Goal: Task Accomplishment & Management: Manage account settings

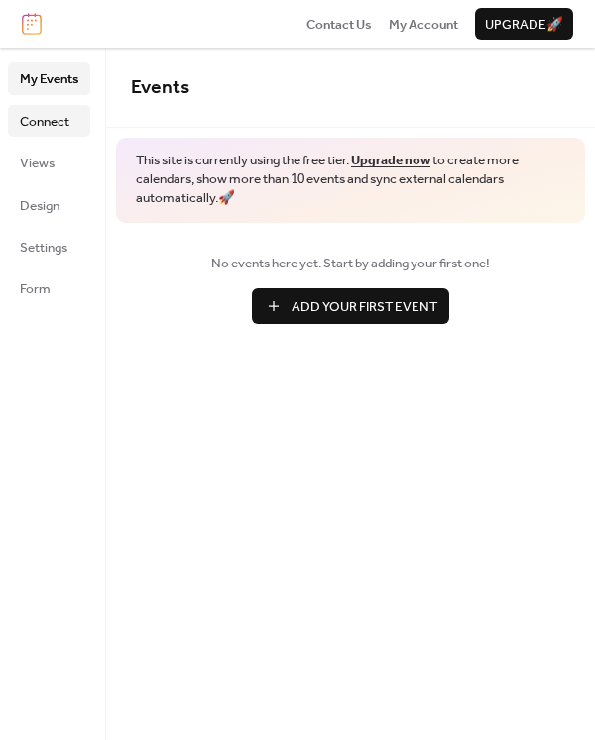
click at [36, 121] on span "Connect" at bounding box center [45, 122] width 50 height 20
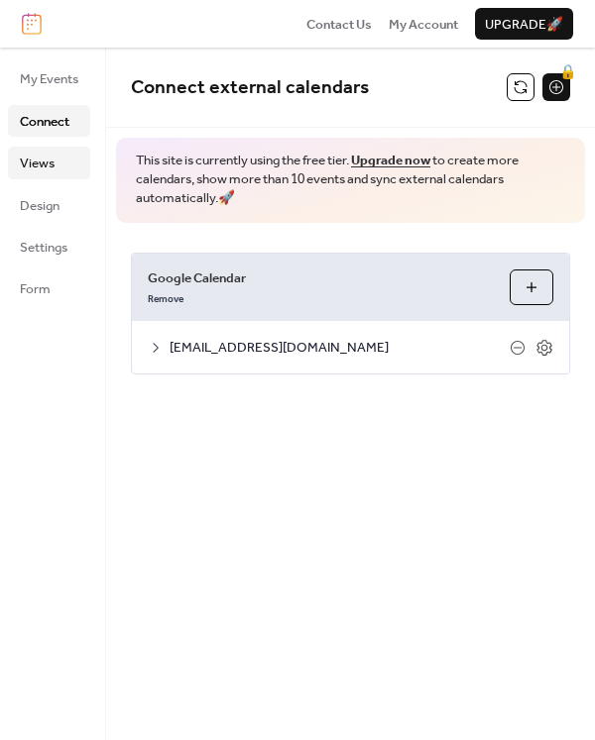
click at [39, 161] on span "Views" at bounding box center [37, 164] width 35 height 20
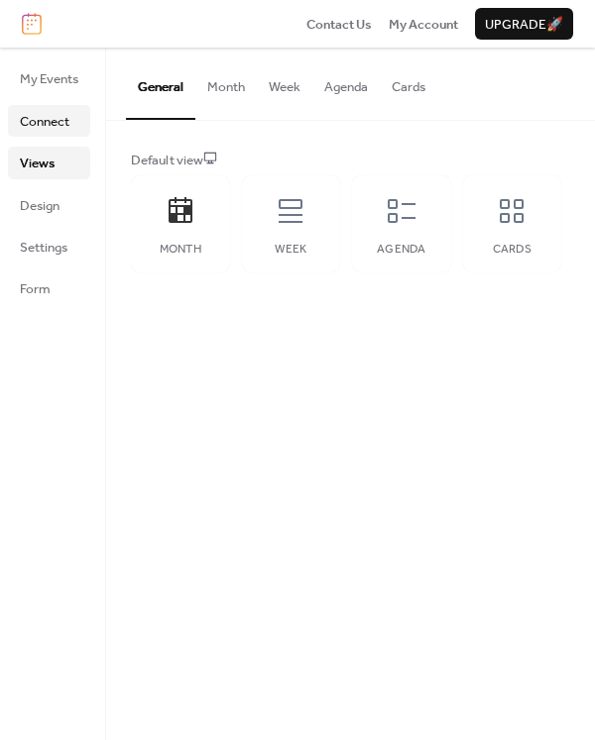
click at [51, 116] on span "Connect" at bounding box center [45, 122] width 50 height 20
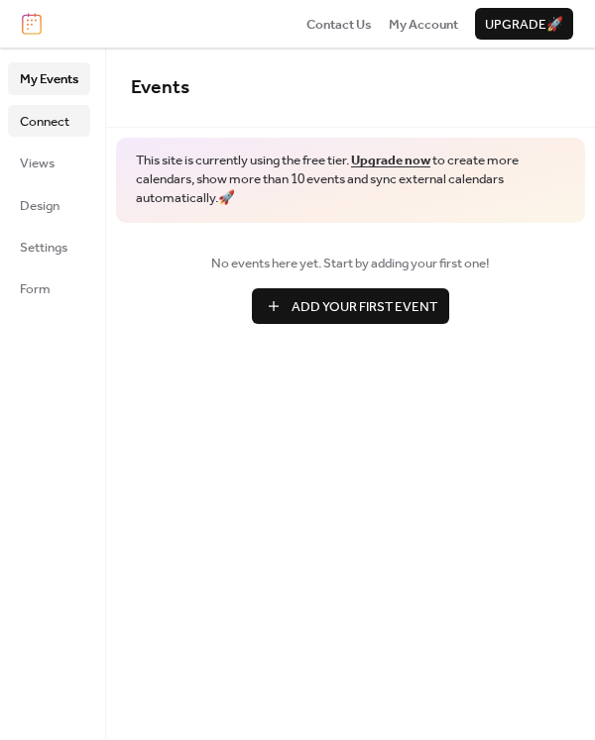
click at [31, 126] on span "Connect" at bounding box center [45, 122] width 50 height 20
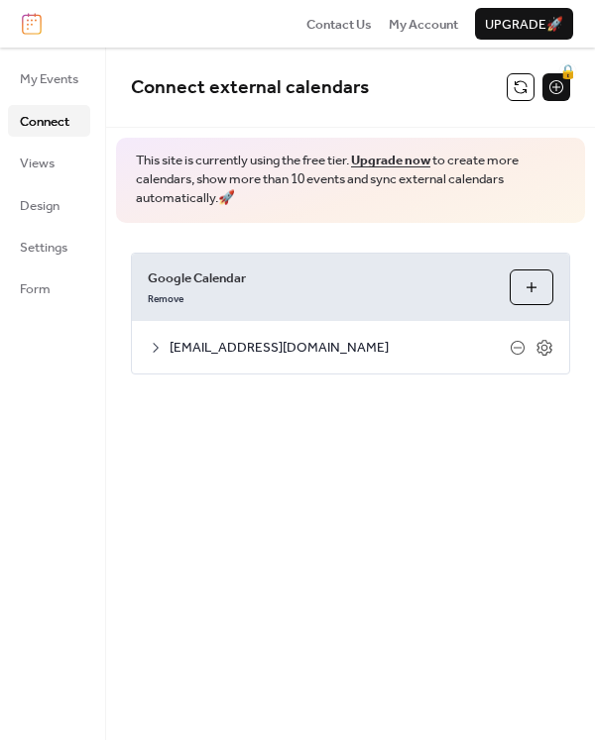
click at [301, 347] on span "[EMAIL_ADDRESS][DOMAIN_NAME]" at bounding box center [339, 348] width 340 height 20
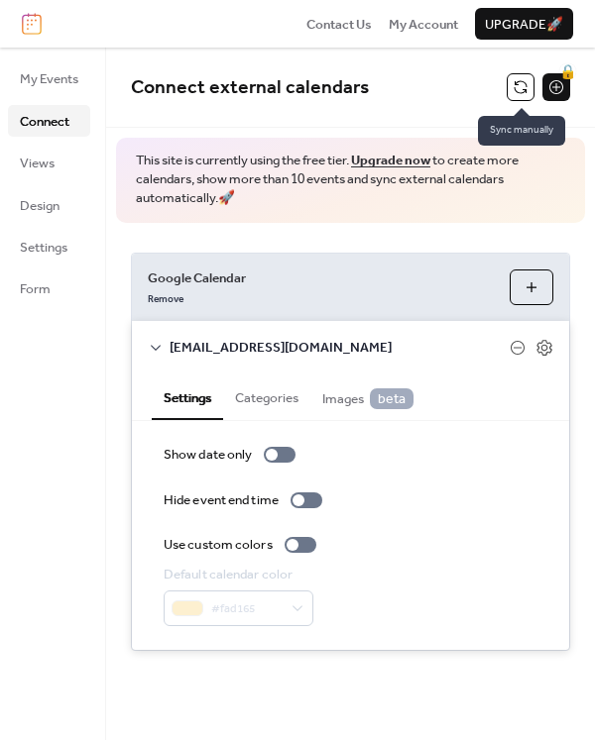
click at [510, 85] on button at bounding box center [520, 87] width 28 height 28
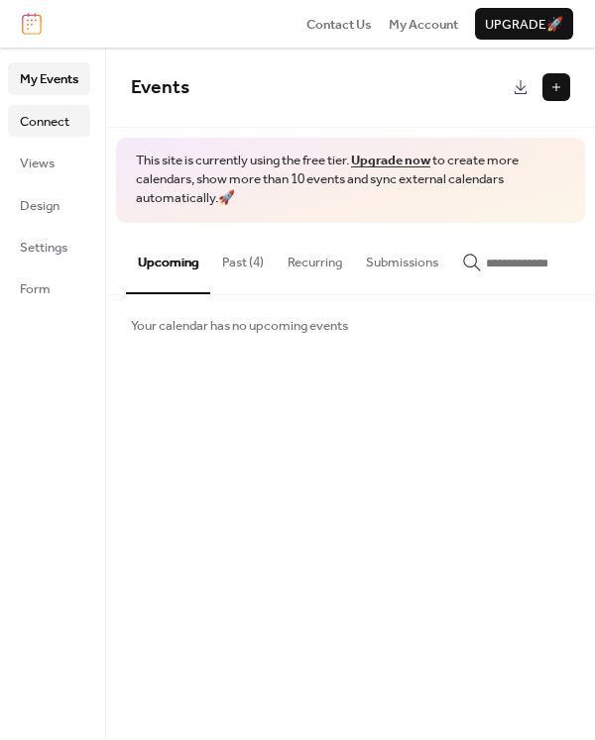
click at [74, 114] on link "Connect" at bounding box center [49, 121] width 82 height 32
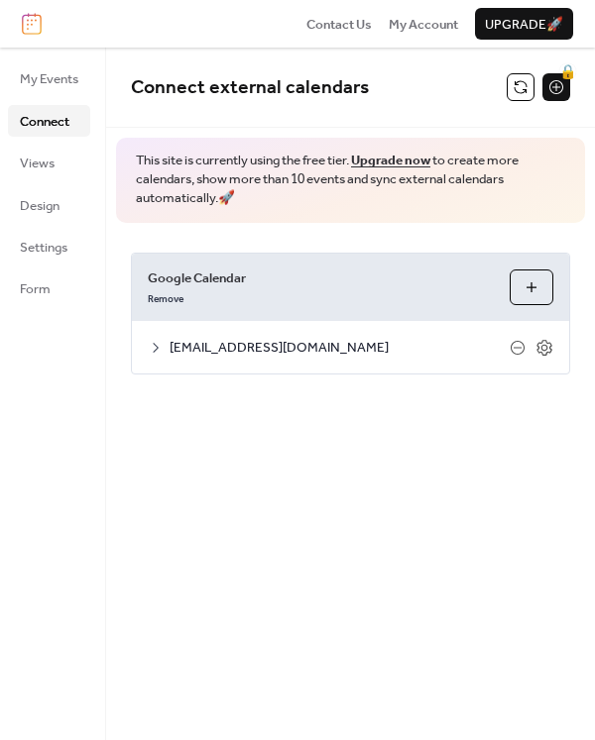
click at [508, 91] on button at bounding box center [520, 87] width 28 height 28
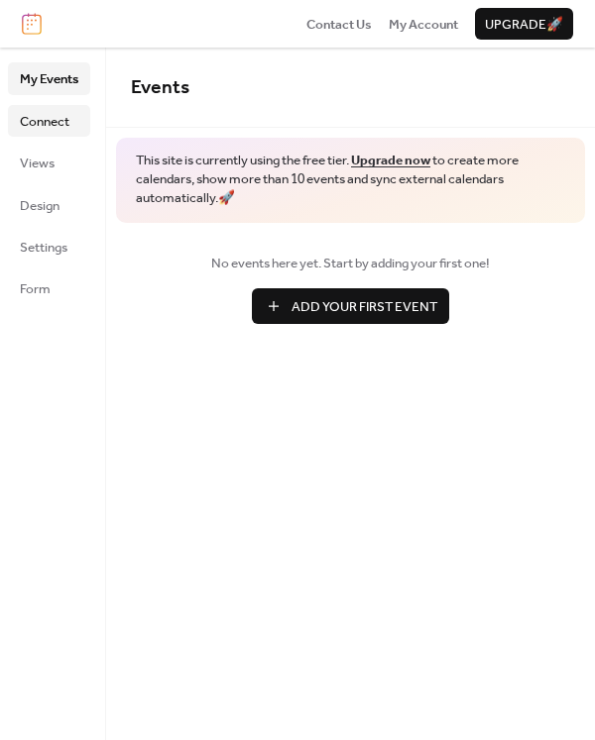
click at [63, 123] on span "Connect" at bounding box center [45, 122] width 50 height 20
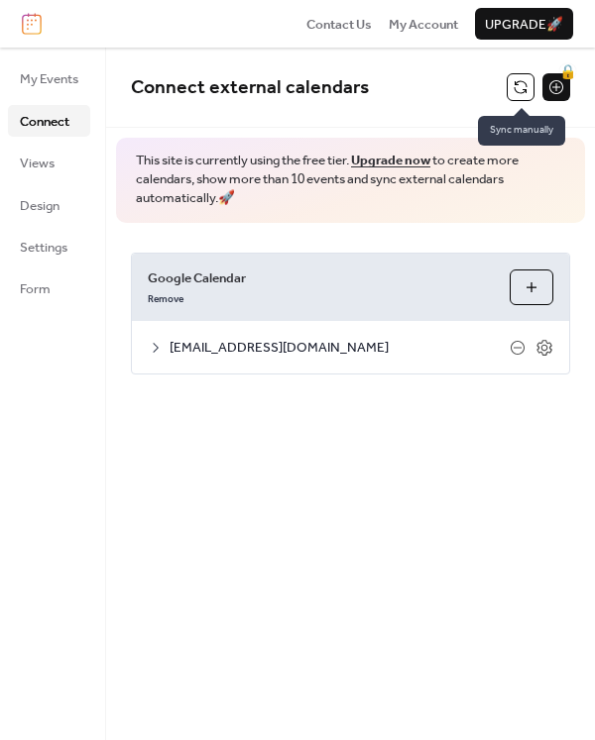
click at [514, 89] on button at bounding box center [520, 87] width 28 height 28
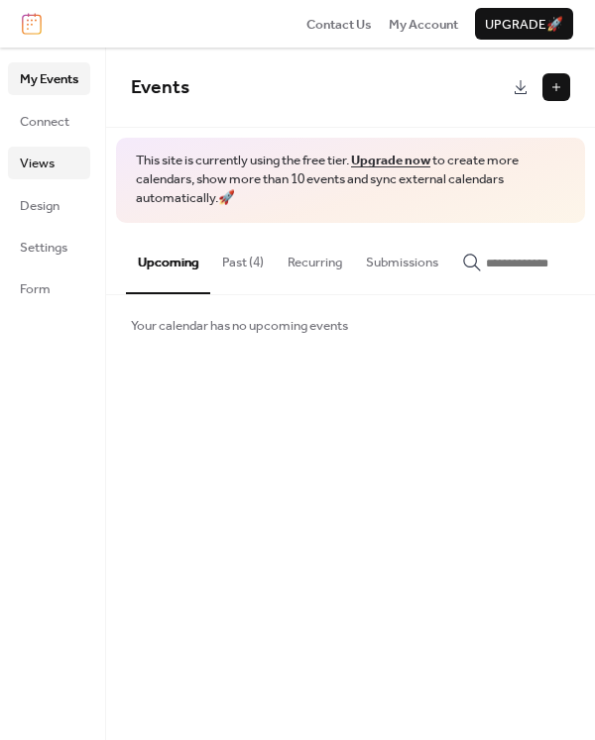
click at [55, 163] on link "Views" at bounding box center [49, 163] width 82 height 32
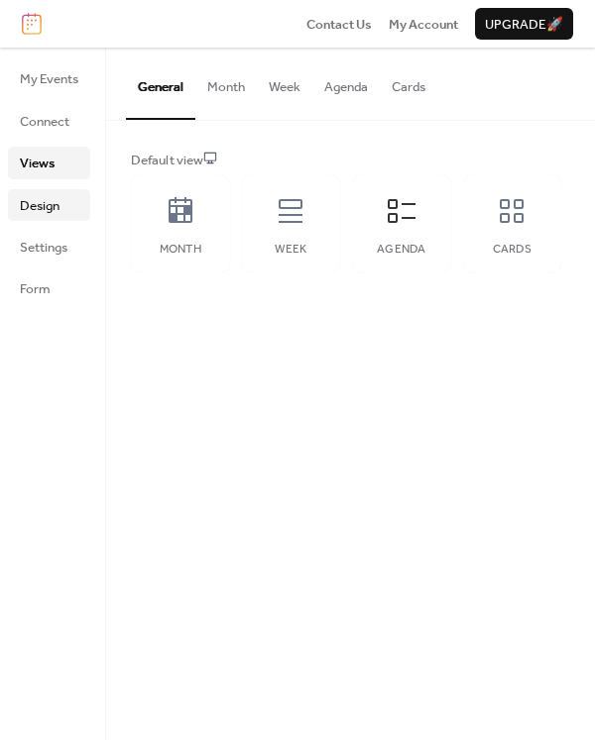
click at [51, 200] on span "Design" at bounding box center [40, 206] width 40 height 20
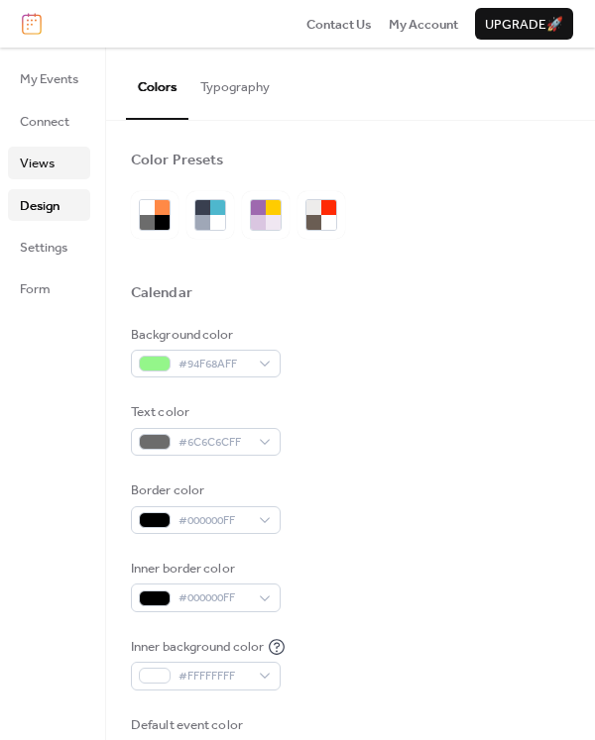
click at [55, 159] on link "Views" at bounding box center [49, 163] width 82 height 32
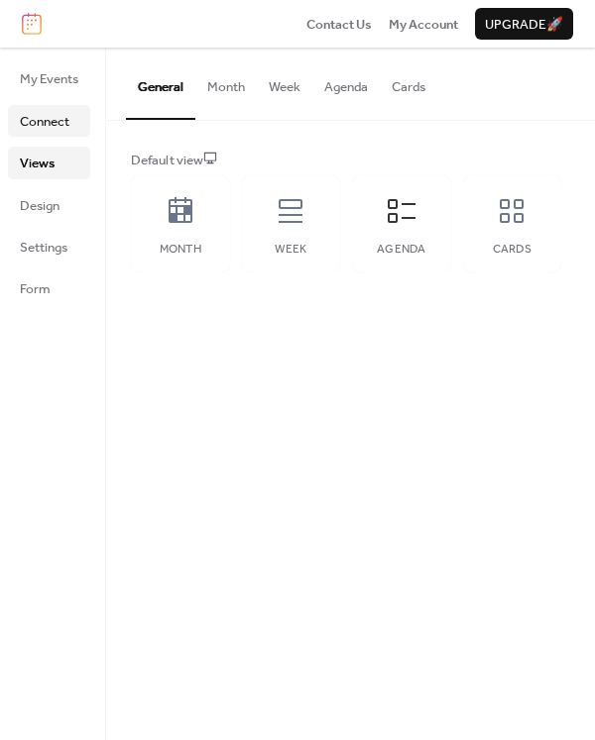
click at [50, 125] on span "Connect" at bounding box center [45, 122] width 50 height 20
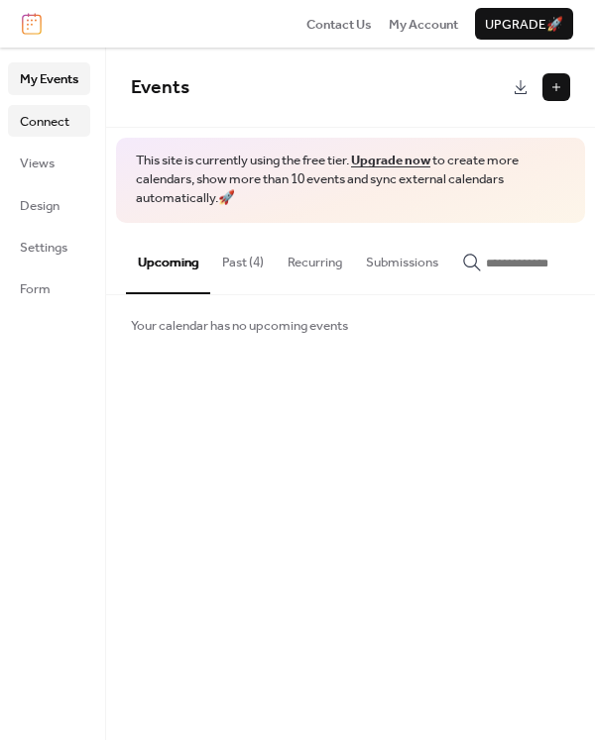
click at [23, 124] on span "Connect" at bounding box center [45, 122] width 50 height 20
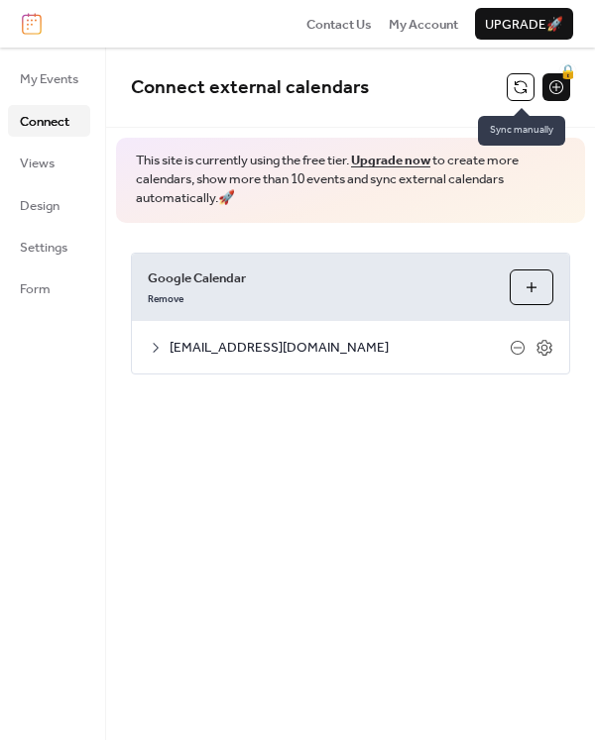
click at [507, 93] on button at bounding box center [520, 87] width 28 height 28
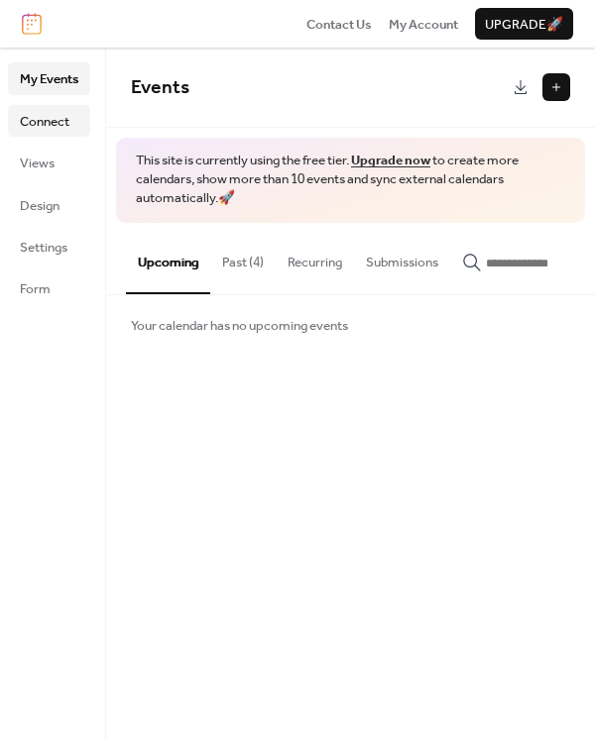
click at [61, 121] on span "Connect" at bounding box center [45, 122] width 50 height 20
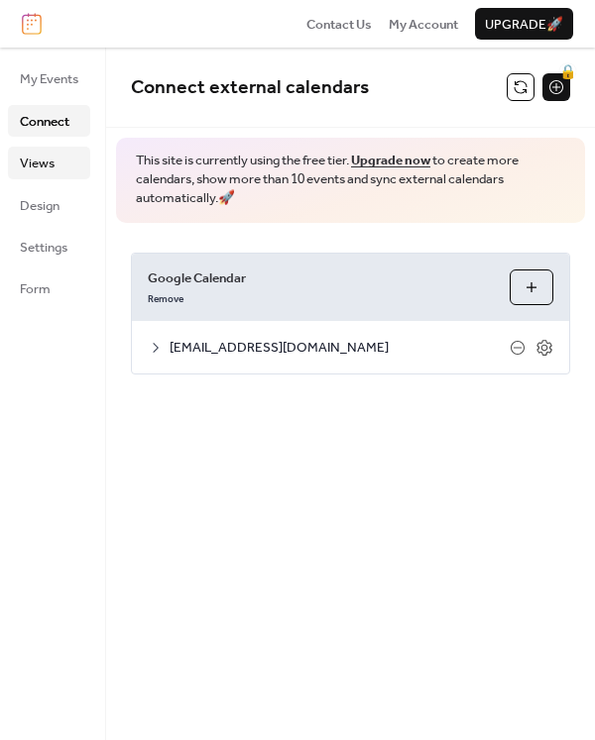
click at [46, 169] on span "Views" at bounding box center [37, 164] width 35 height 20
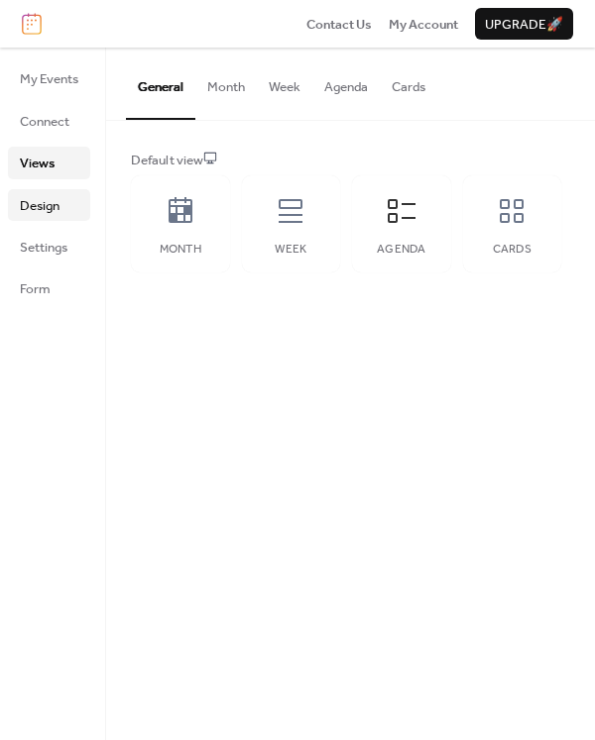
click at [51, 214] on span "Design" at bounding box center [40, 206] width 40 height 20
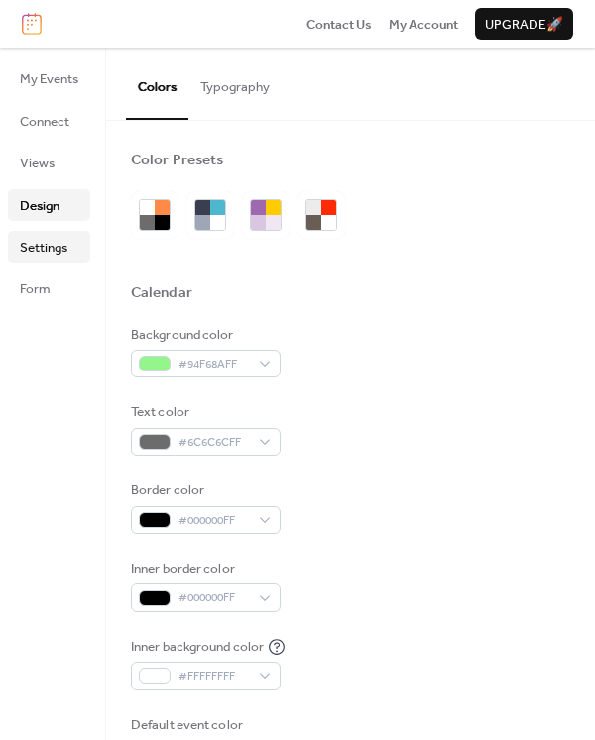
click at [60, 250] on span "Settings" at bounding box center [44, 248] width 48 height 20
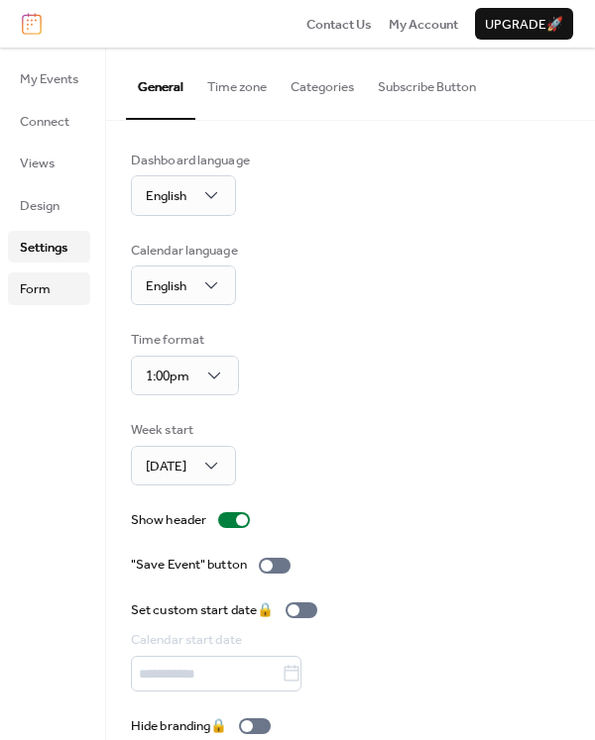
click at [63, 299] on link "Form" at bounding box center [49, 289] width 82 height 32
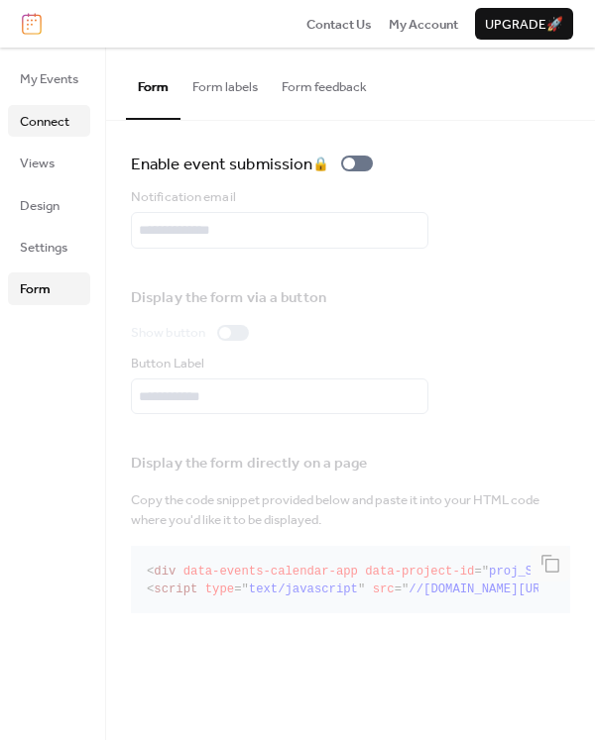
click at [61, 123] on span "Connect" at bounding box center [45, 122] width 50 height 20
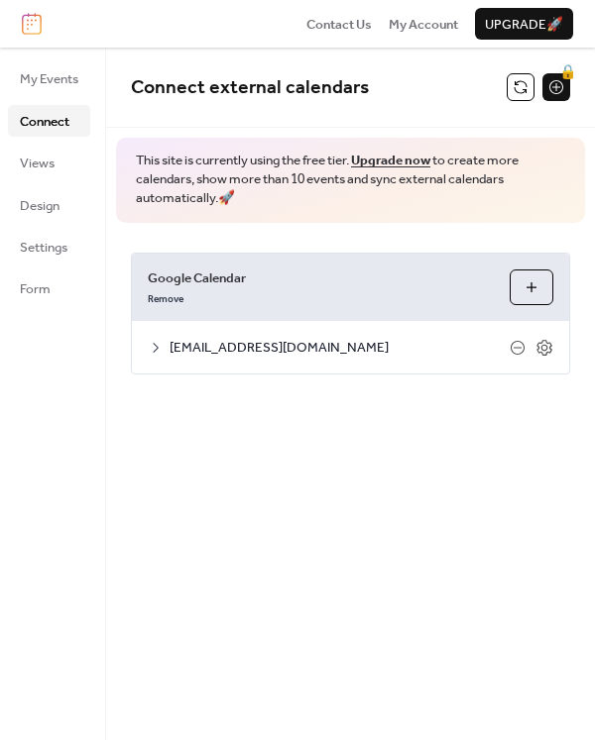
click at [157, 348] on icon at bounding box center [156, 348] width 6 height 10
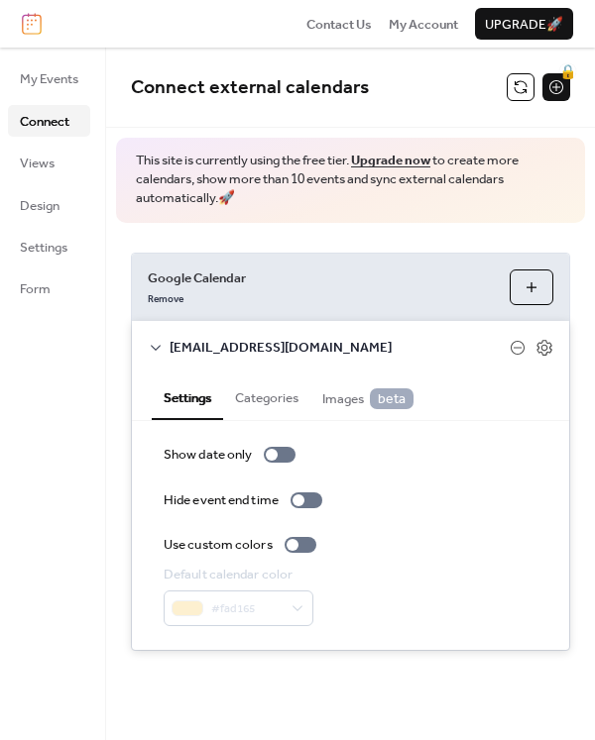
click at [348, 401] on span "Images beta" at bounding box center [367, 399] width 91 height 21
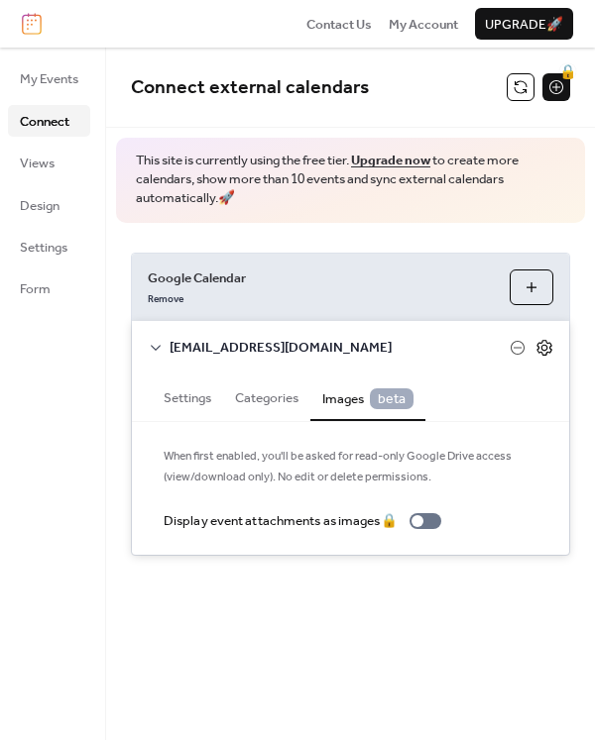
click at [547, 345] on icon at bounding box center [544, 348] width 18 height 18
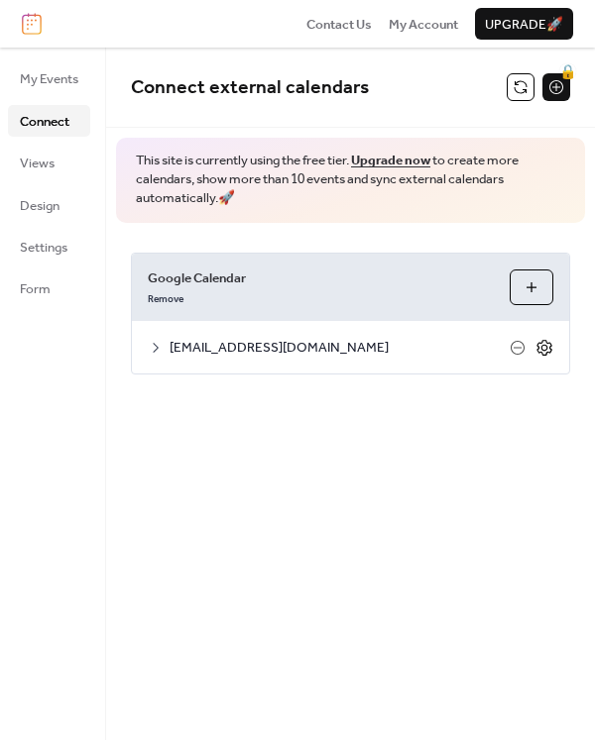
click at [545, 345] on icon at bounding box center [544, 348] width 18 height 18
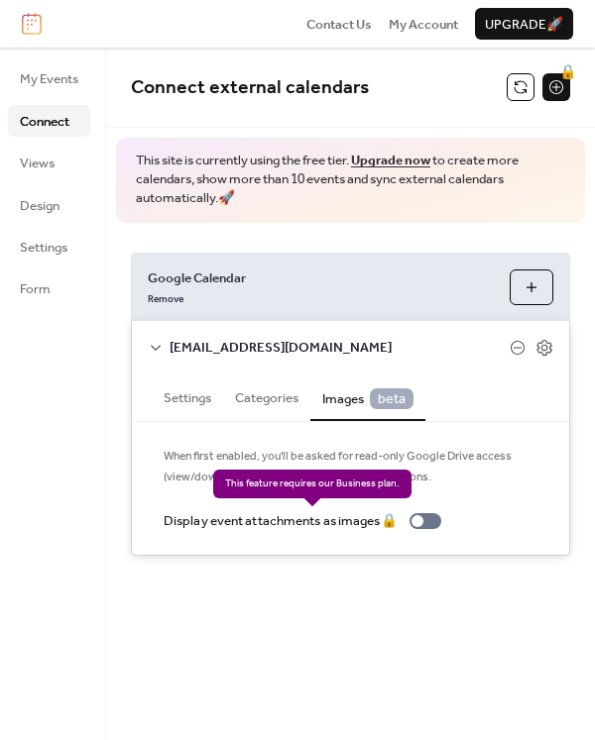
click at [434, 521] on div "Display event attachments as images 🔒" at bounding box center [306, 521] width 285 height 20
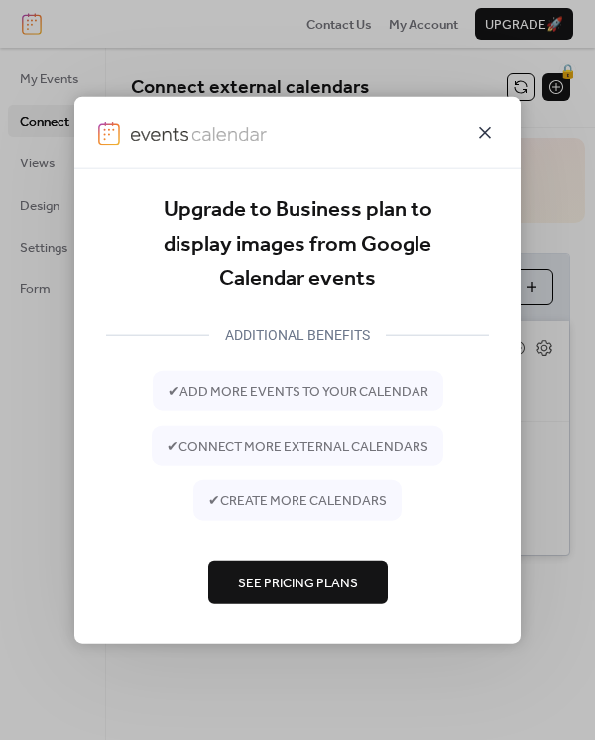
click at [488, 137] on icon at bounding box center [485, 132] width 24 height 24
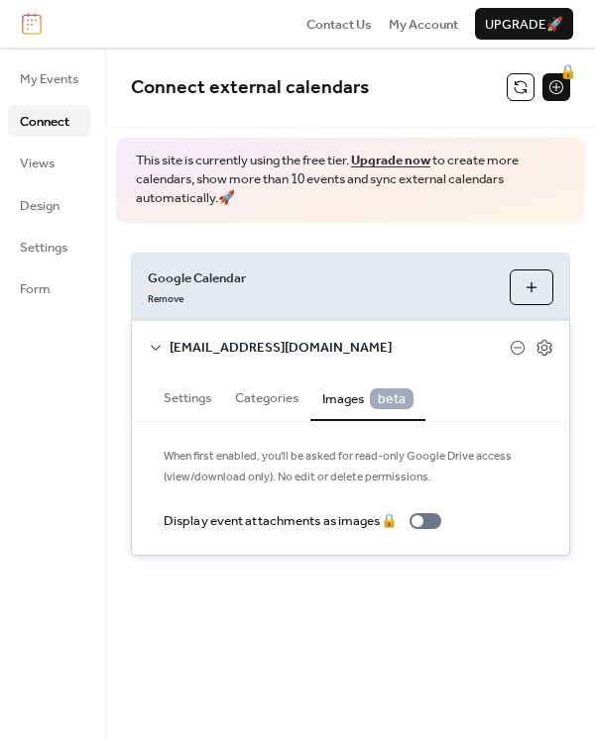
click at [152, 349] on icon at bounding box center [156, 348] width 16 height 16
